Goal: Navigation & Orientation: Understand site structure

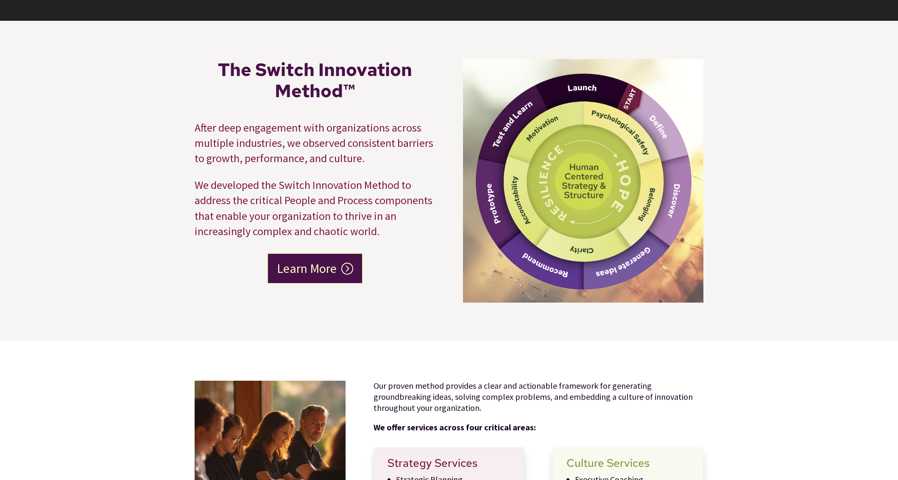
scroll to position [211, 0]
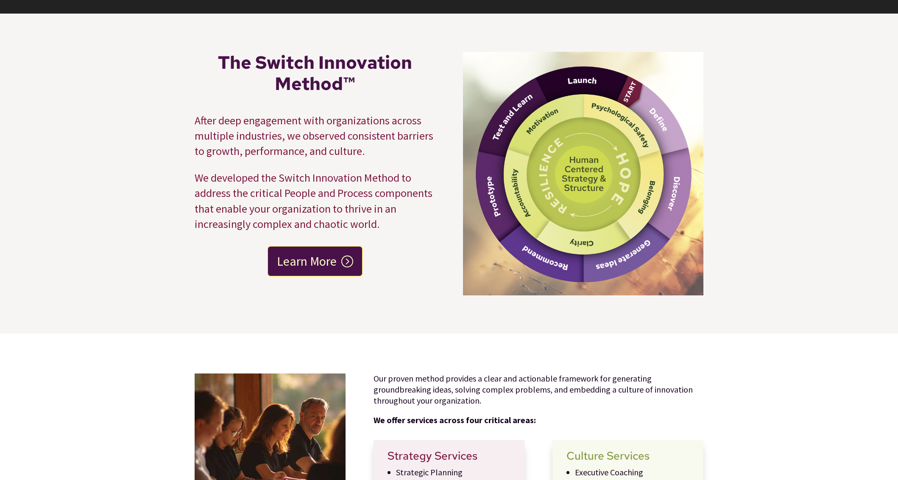
click at [293, 260] on link "Learn More" at bounding box center [315, 261] width 96 height 31
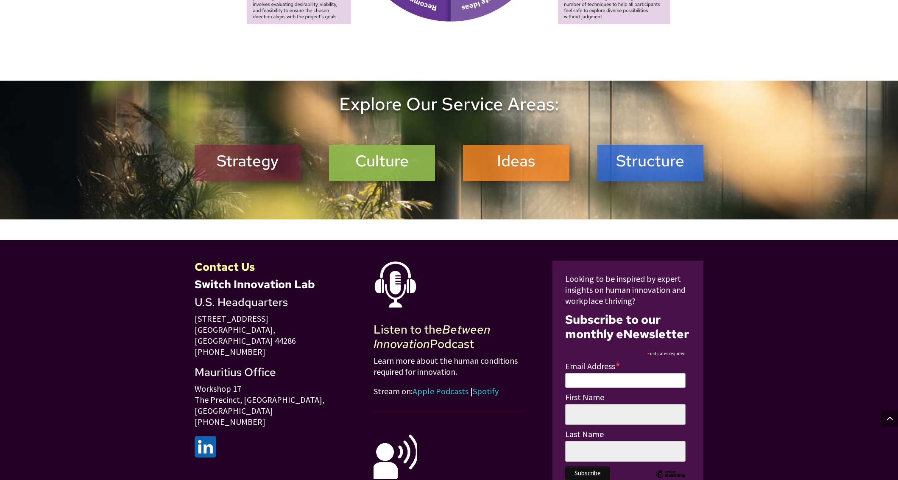
scroll to position [1034, 0]
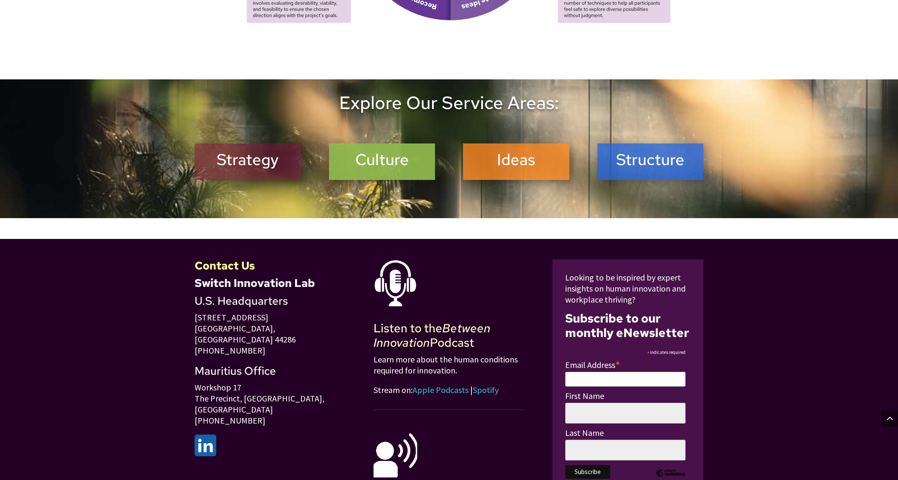
click at [234, 166] on h2 "Strategy" at bounding box center [247, 161] width 95 height 23
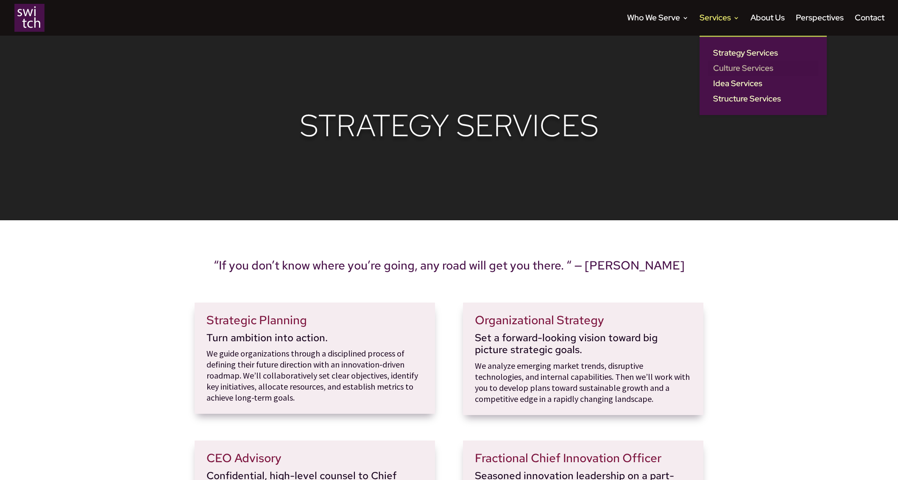
click at [717, 66] on link "Culture Services" at bounding box center [763, 68] width 110 height 15
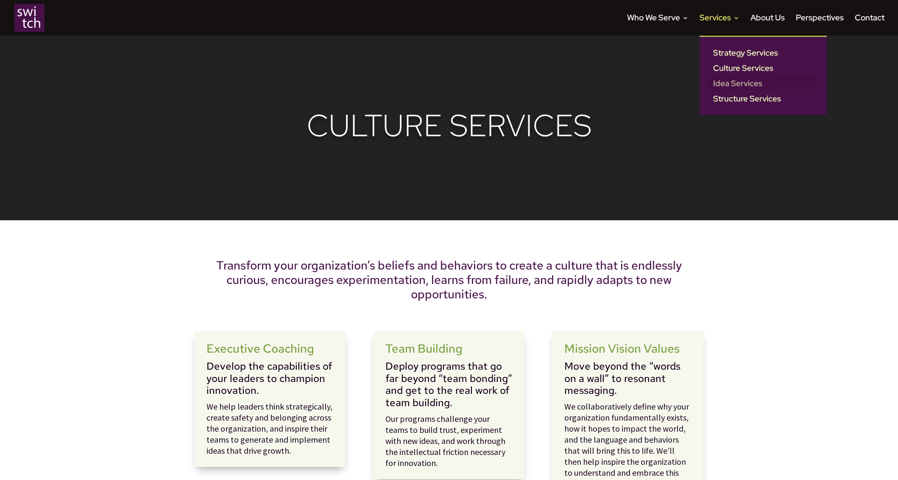
click at [723, 86] on link "Idea Services" at bounding box center [763, 83] width 110 height 15
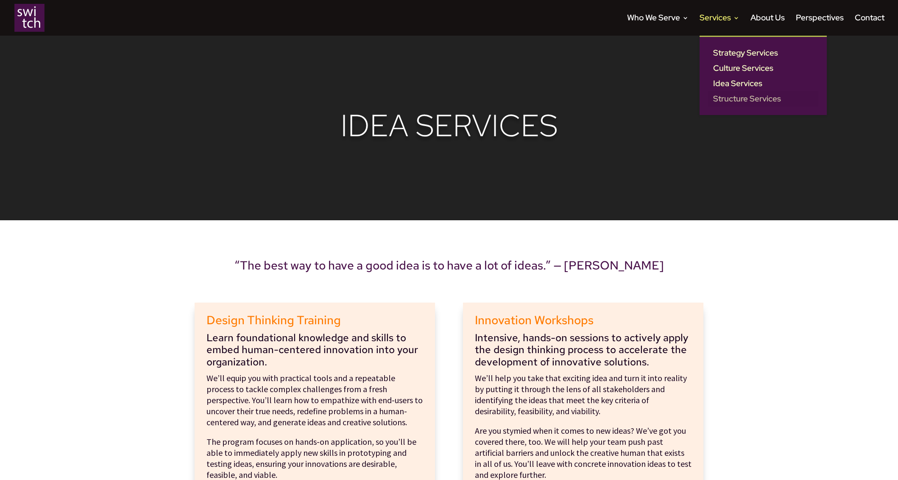
click at [728, 100] on link "Structure Services" at bounding box center [763, 98] width 110 height 15
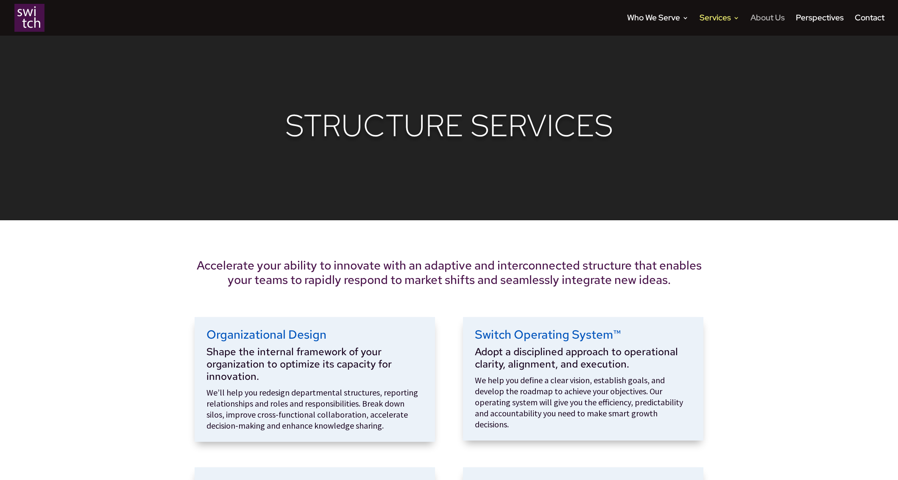
click at [770, 20] on link "About Us" at bounding box center [768, 25] width 34 height 21
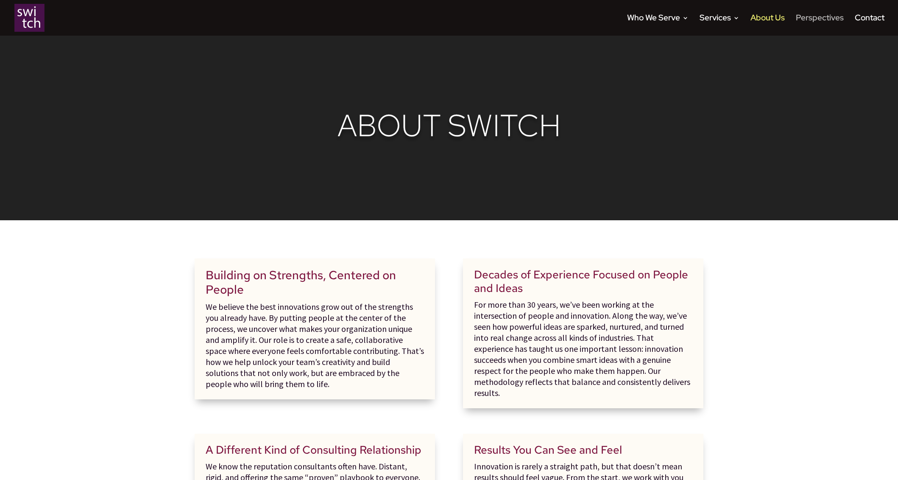
click at [813, 20] on link "Perspectives" at bounding box center [820, 25] width 48 height 21
